Goal: Use online tool/utility: Use online tool/utility

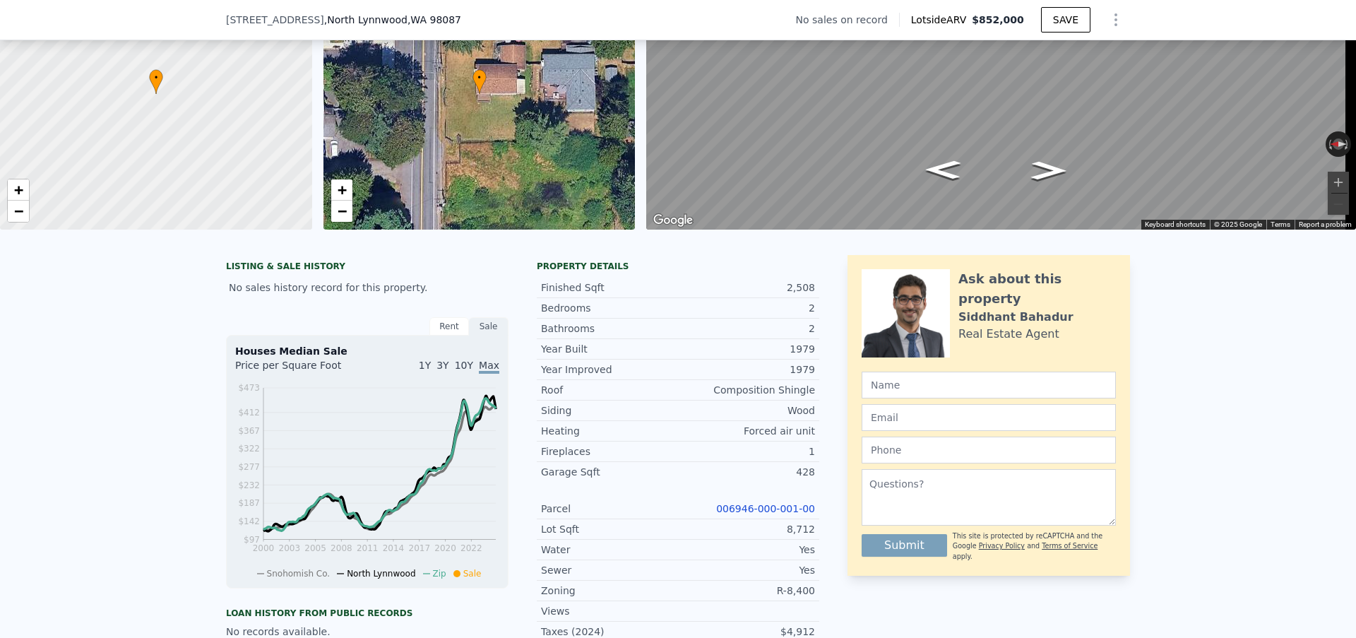
scroll to position [5, 0]
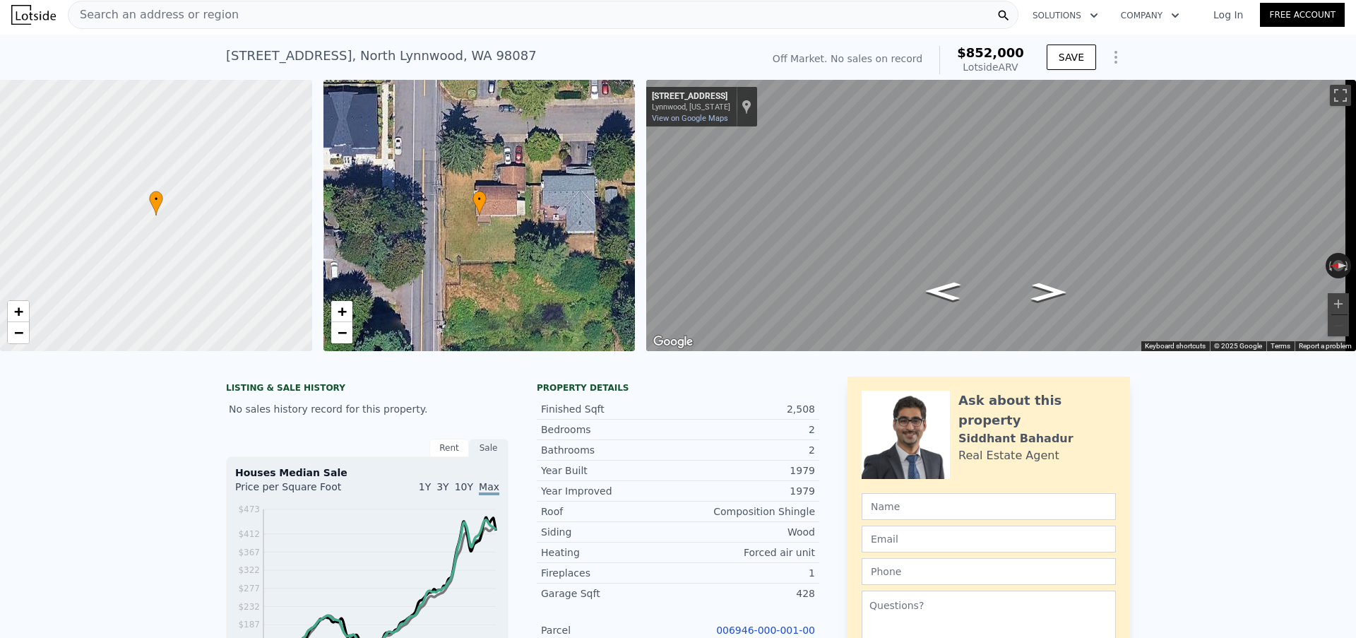
click at [230, 14] on div "Search an address or region" at bounding box center [543, 15] width 951 height 28
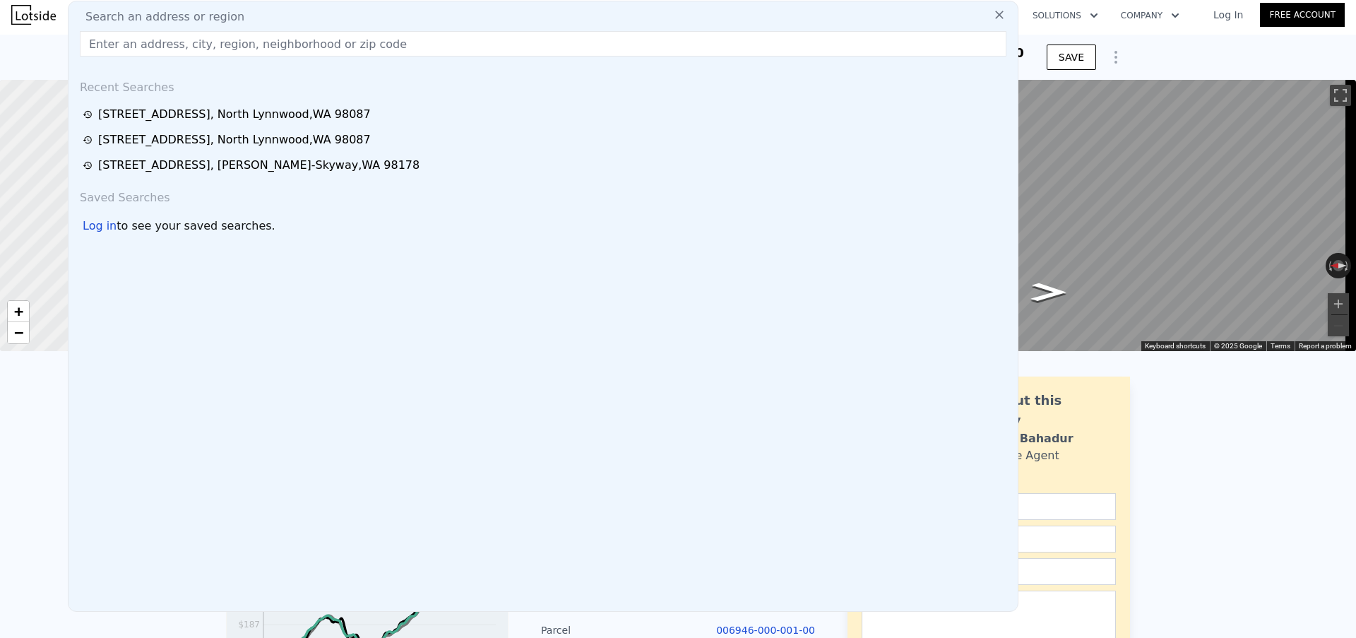
click at [226, 44] on input "text" at bounding box center [543, 43] width 927 height 25
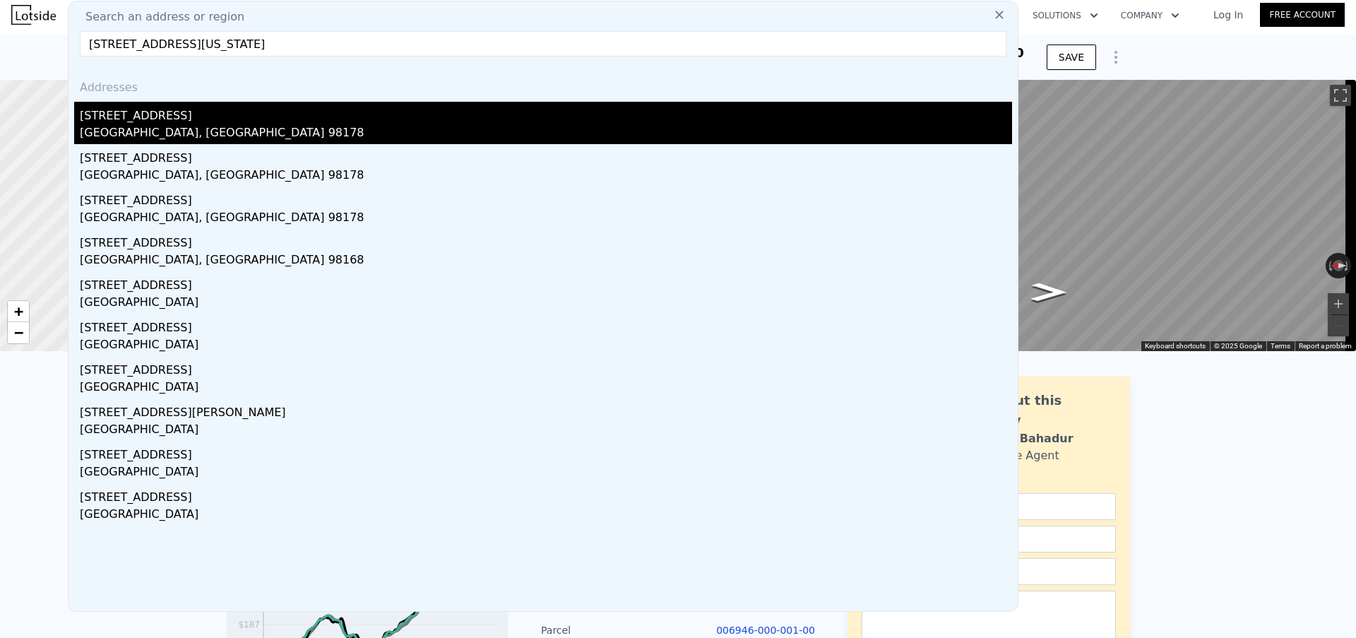
type input "[STREET_ADDRESS][US_STATE]"
click at [215, 127] on div "[GEOGRAPHIC_DATA], [GEOGRAPHIC_DATA] 98178" at bounding box center [546, 134] width 932 height 20
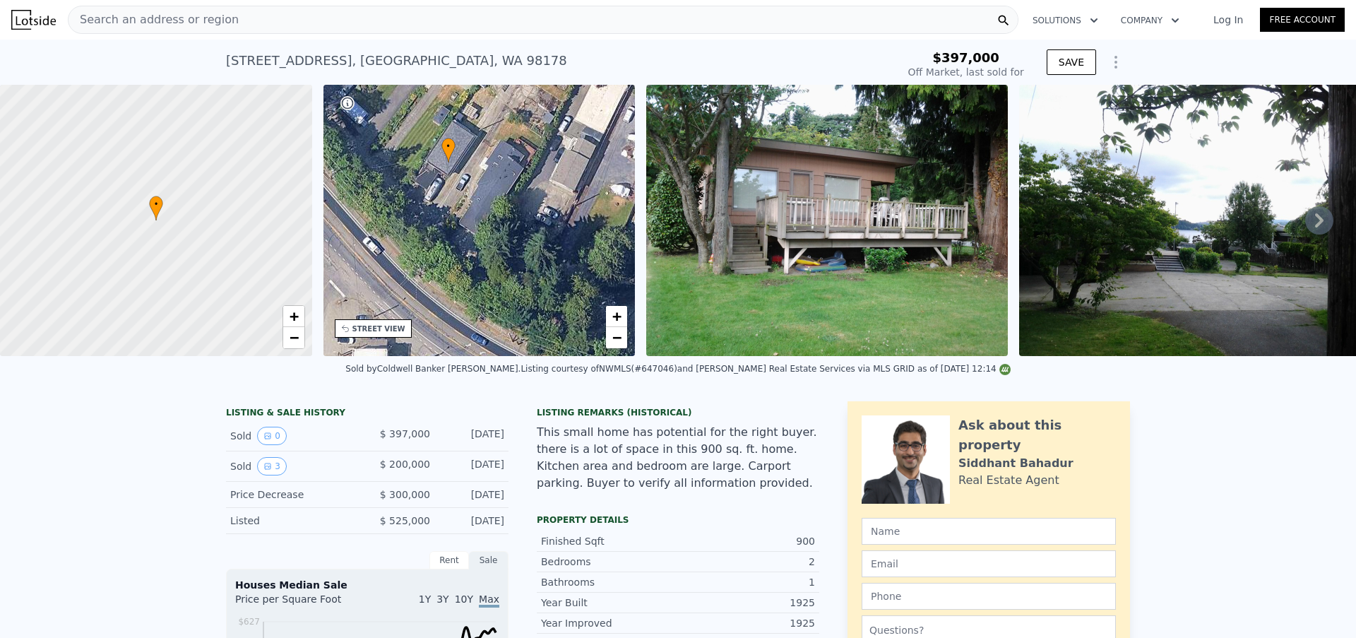
drag, startPoint x: 474, startPoint y: 260, endPoint x: 442, endPoint y: 202, distance: 66.1
click at [442, 202] on div "• + −" at bounding box center [480, 220] width 312 height 271
type input "$ 606,000"
type input "$ 344,412"
